Goal: Book appointment/travel/reservation

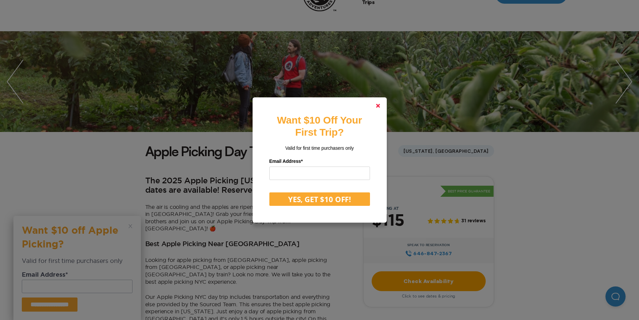
click at [378, 105] on link at bounding box center [378, 106] width 16 height 16
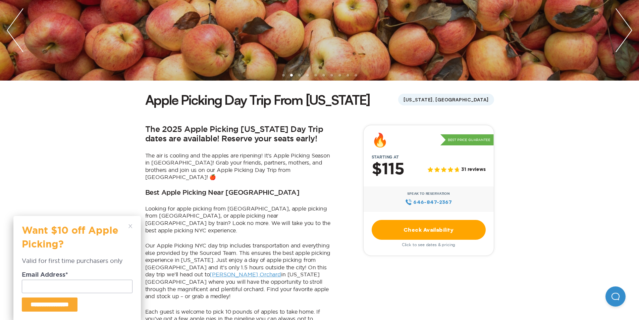
scroll to position [101, 0]
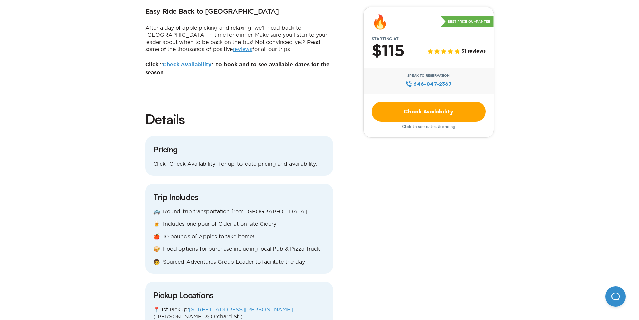
scroll to position [526, 0]
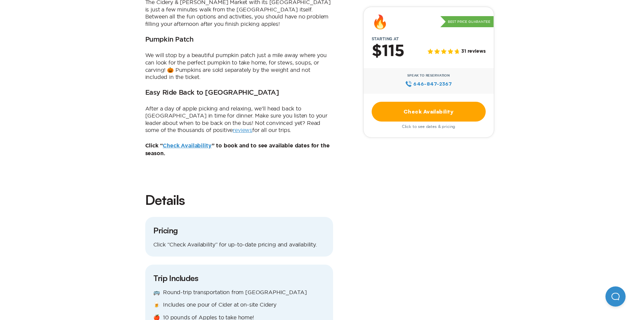
click at [423, 118] on link "Check Availability" at bounding box center [429, 112] width 114 height 20
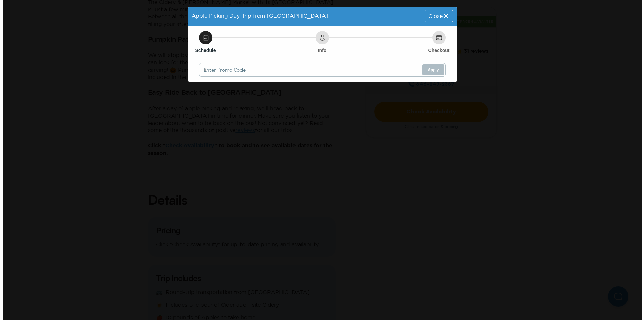
scroll to position [0, 0]
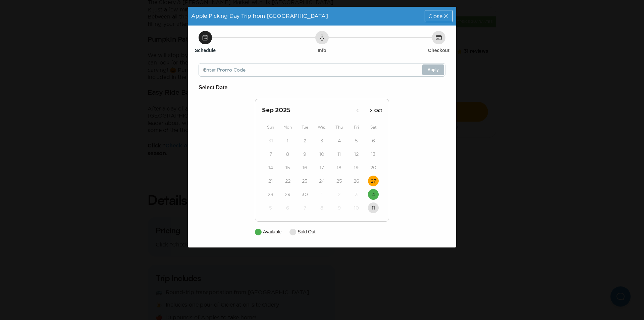
click at [376, 182] on time "27" at bounding box center [373, 181] width 5 height 7
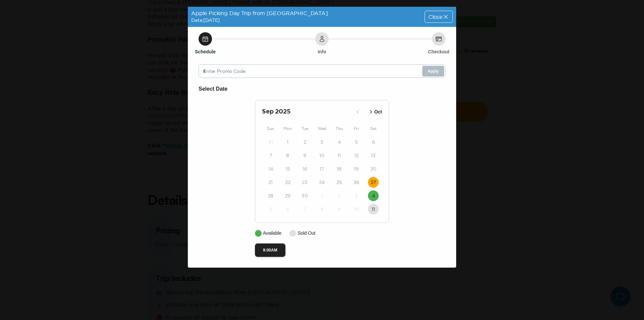
click at [368, 206] on div "11" at bounding box center [373, 208] width 17 height 13
click at [374, 184] on time "27" at bounding box center [373, 182] width 5 height 7
click at [372, 192] on button "4" at bounding box center [373, 195] width 11 height 11
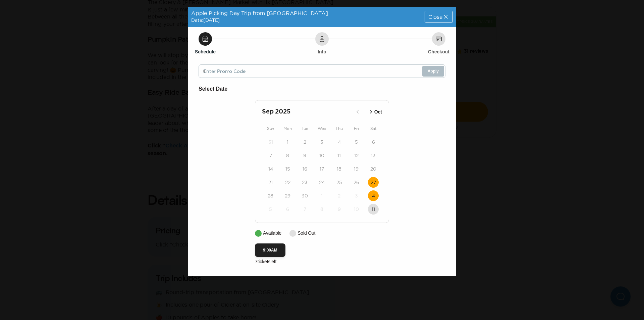
click at [378, 183] on button "27" at bounding box center [373, 182] width 11 height 11
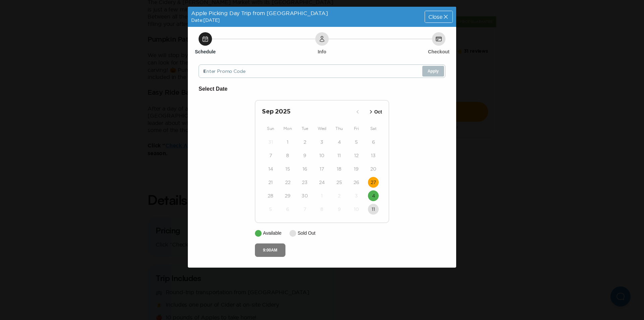
click at [269, 249] on button "9:00AM" at bounding box center [270, 249] width 31 height 13
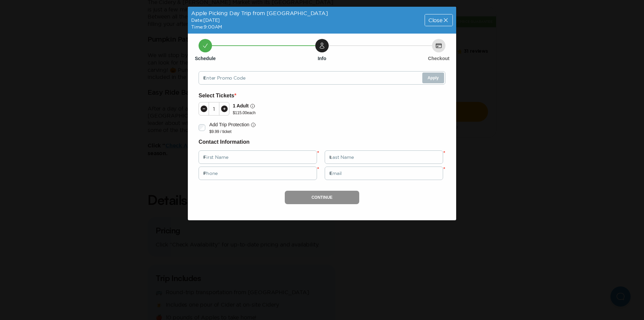
click at [442, 15] on div "Close" at bounding box center [439, 19] width 28 height 11
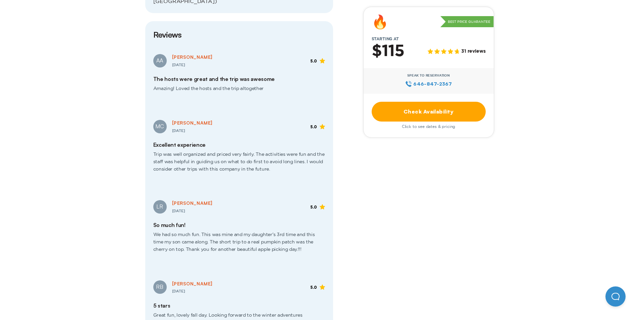
scroll to position [962, 0]
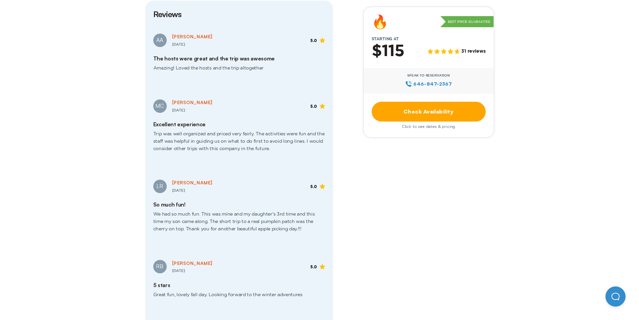
click at [566, 200] on div "Apple Picking Day Trip From [US_STATE] [US_STATE], [GEOGRAPHIC_DATA] The 2025 A…" at bounding box center [319, 223] width 639 height 2219
